Goal: Check status

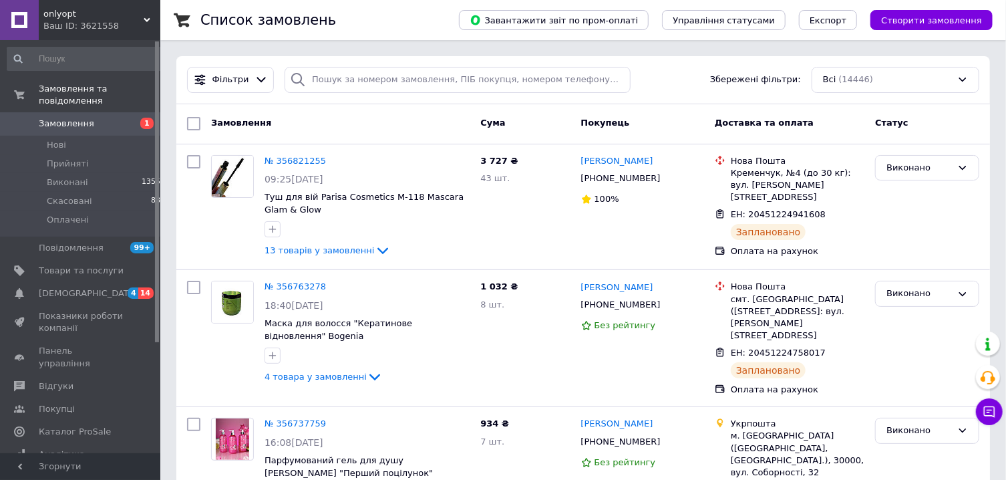
click at [49, 118] on span "Замовлення" at bounding box center [66, 124] width 55 height 12
click at [136, 118] on span "1" at bounding box center [142, 124] width 37 height 12
click at [94, 118] on span "Замовлення" at bounding box center [81, 124] width 85 height 12
